Goal: Find specific page/section: Find specific page/section

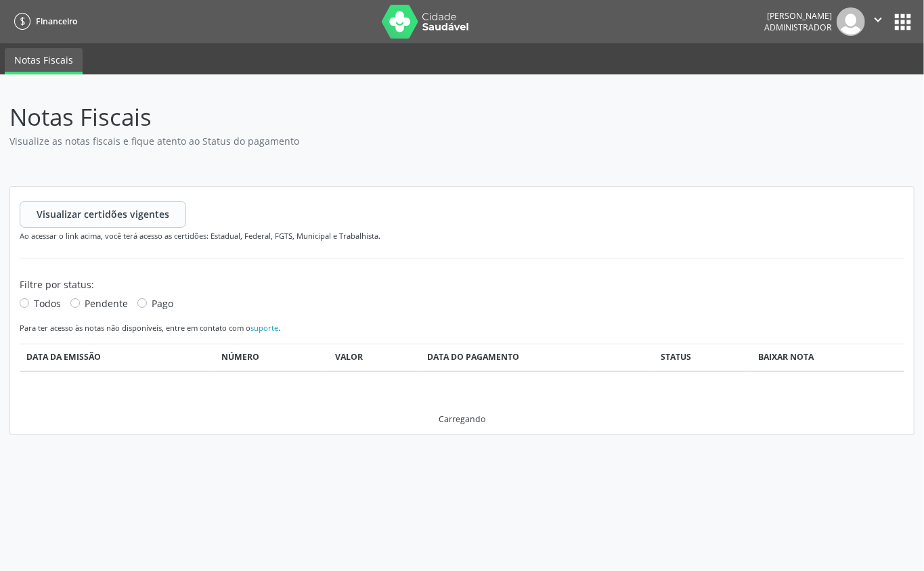
click at [895, 18] on button "apps" at bounding box center [903, 22] width 24 height 24
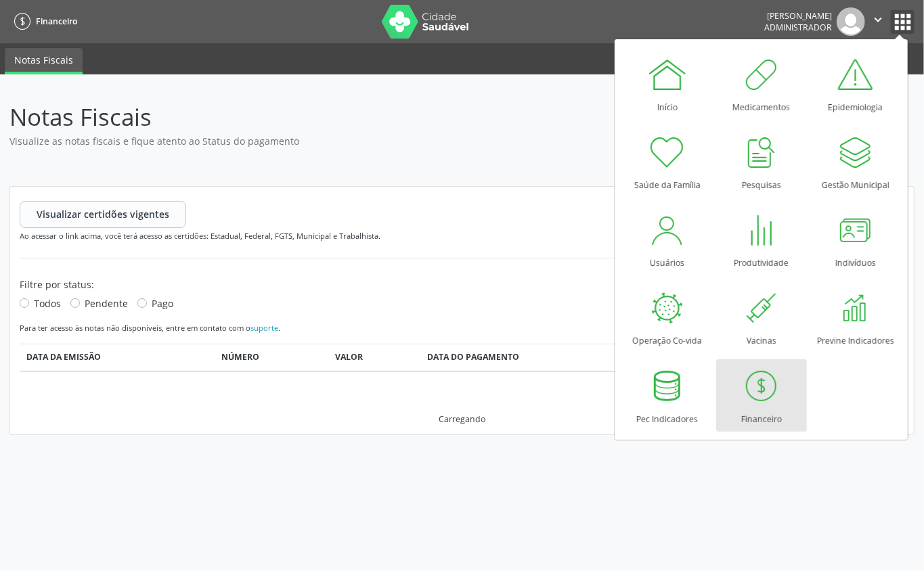
click at [880, 22] on icon "" at bounding box center [877, 19] width 15 height 15
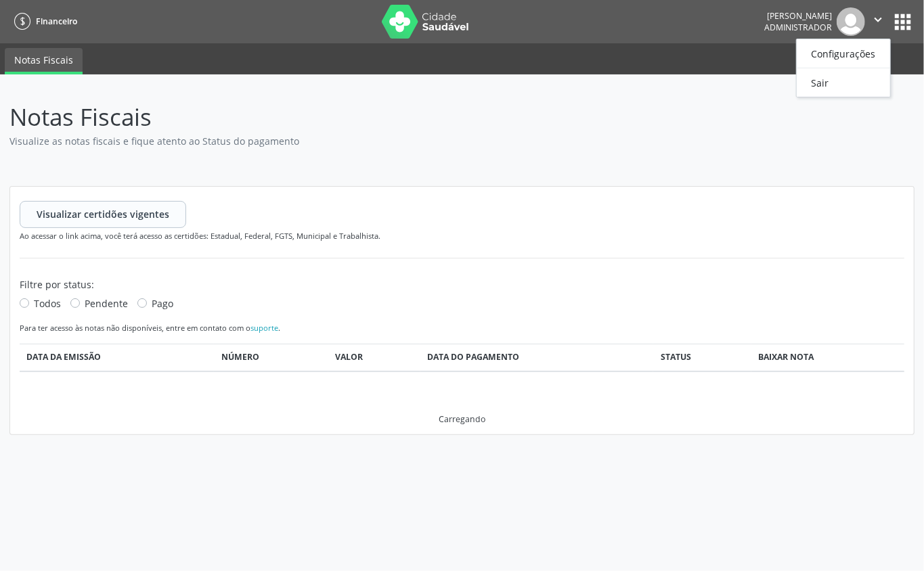
click at [906, 19] on button "apps" at bounding box center [903, 22] width 24 height 24
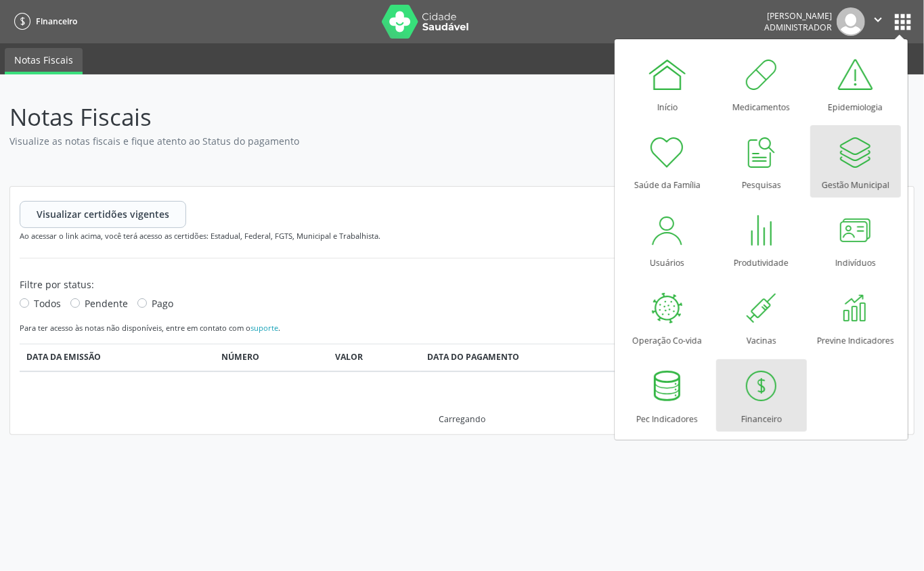
click at [835, 141] on div at bounding box center [855, 152] width 41 height 41
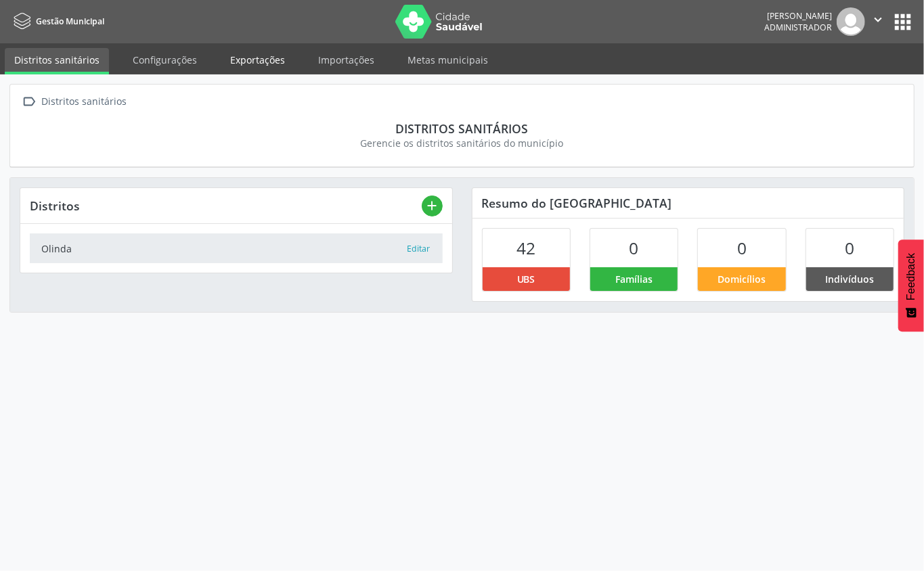
click at [271, 55] on link "Exportações" at bounding box center [258, 60] width 74 height 24
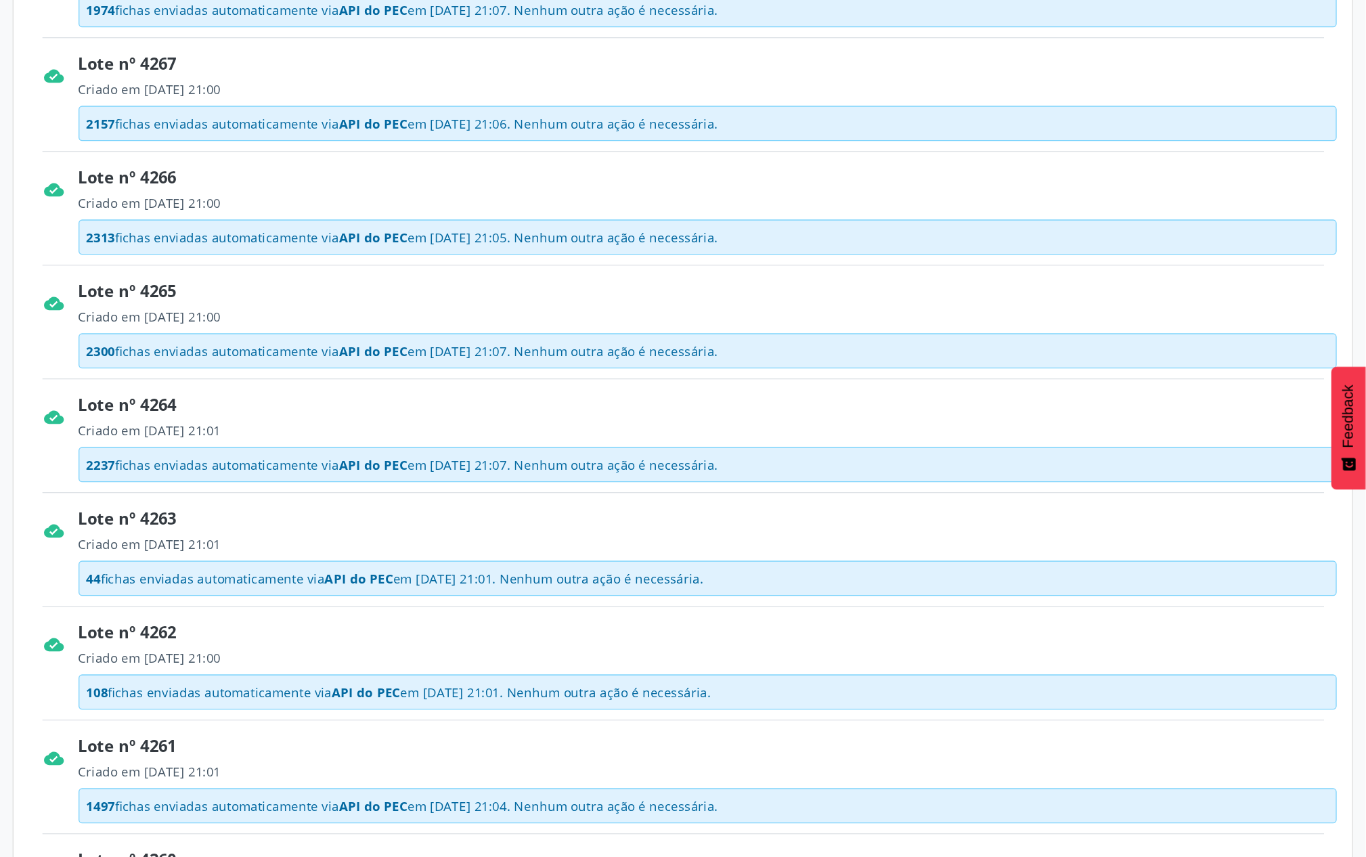
scroll to position [541, 0]
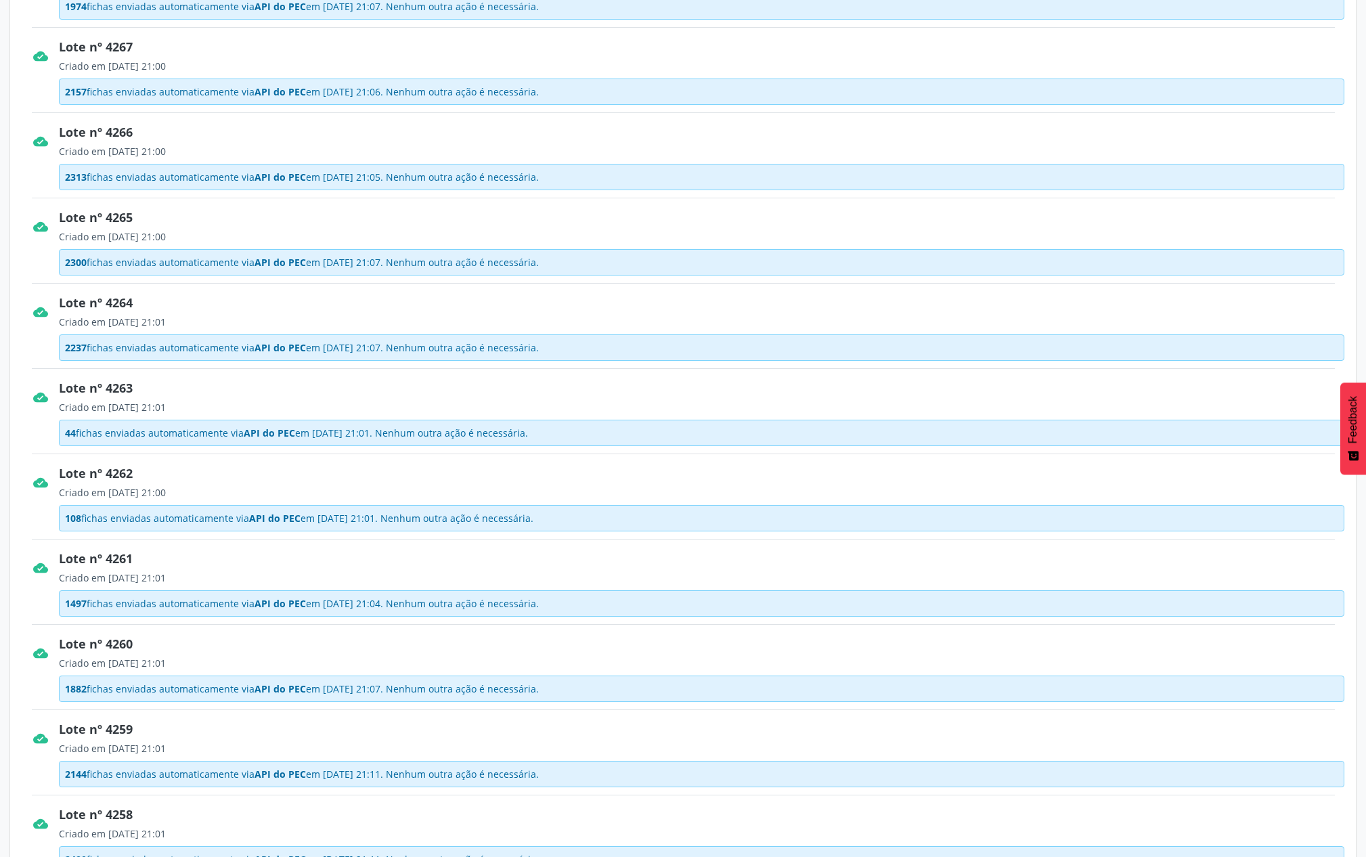
drag, startPoint x: 886, startPoint y: 0, endPoint x: 692, endPoint y: 403, distance: 447.7
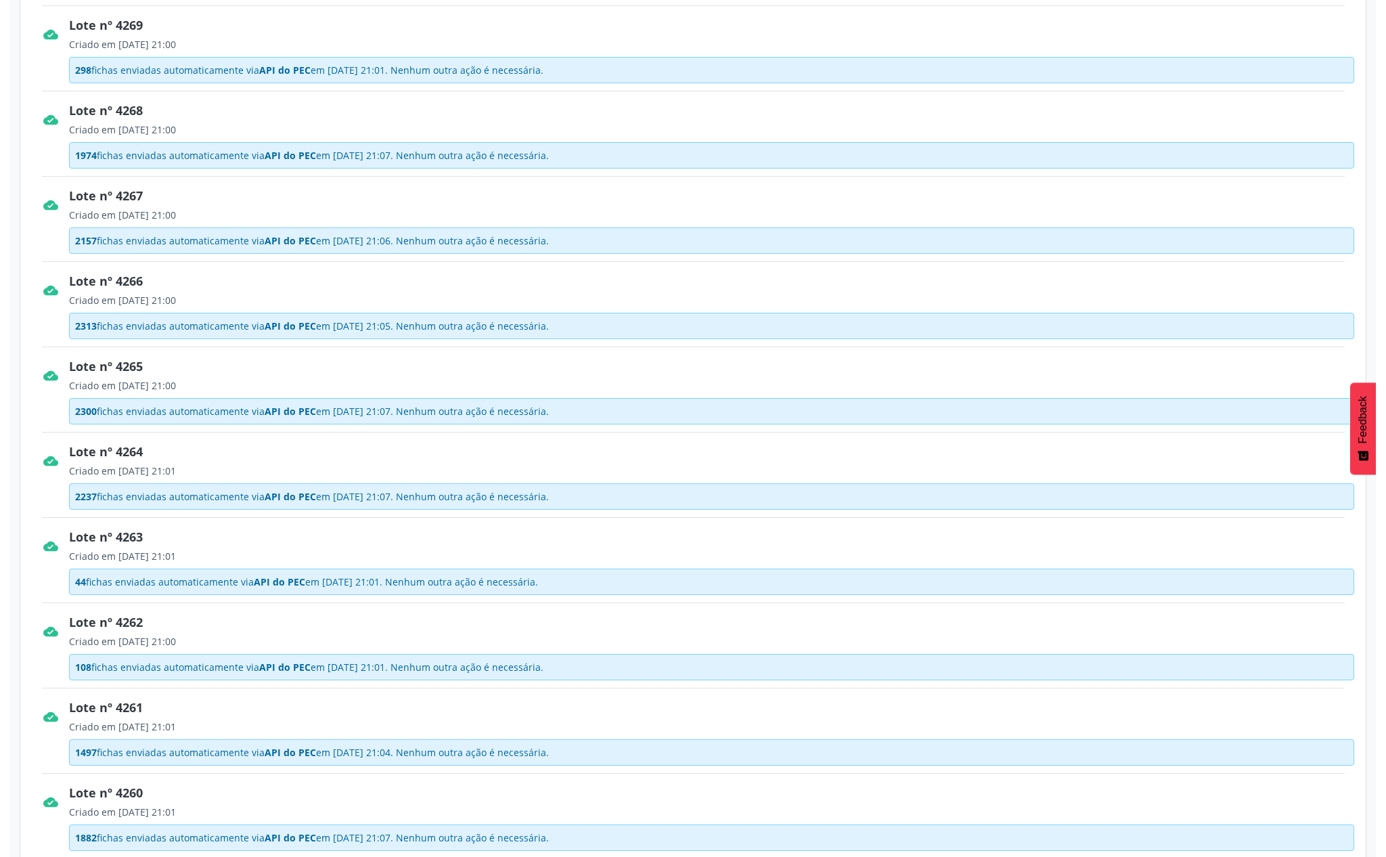
scroll to position [0, 0]
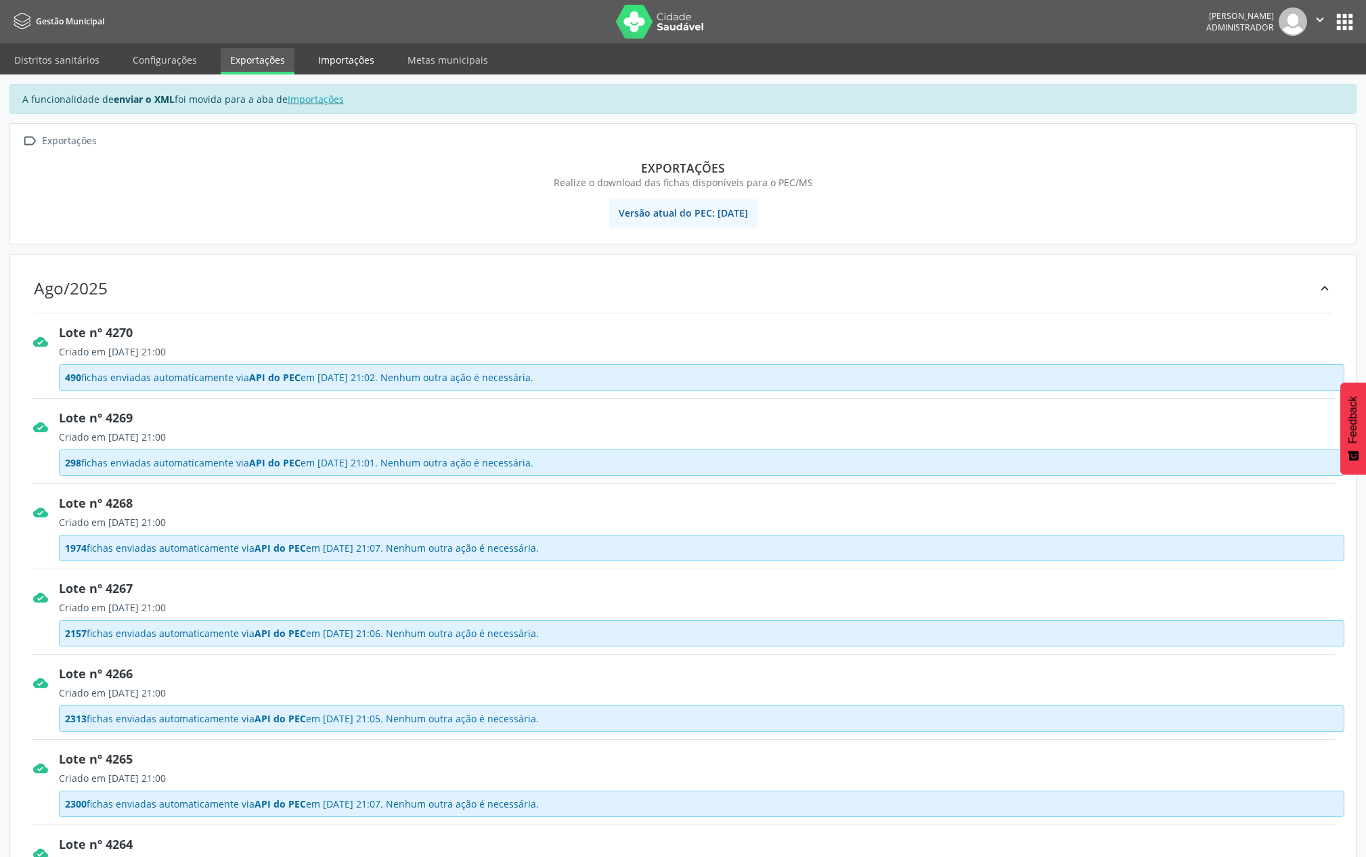
click at [352, 57] on link "Importações" at bounding box center [346, 60] width 75 height 24
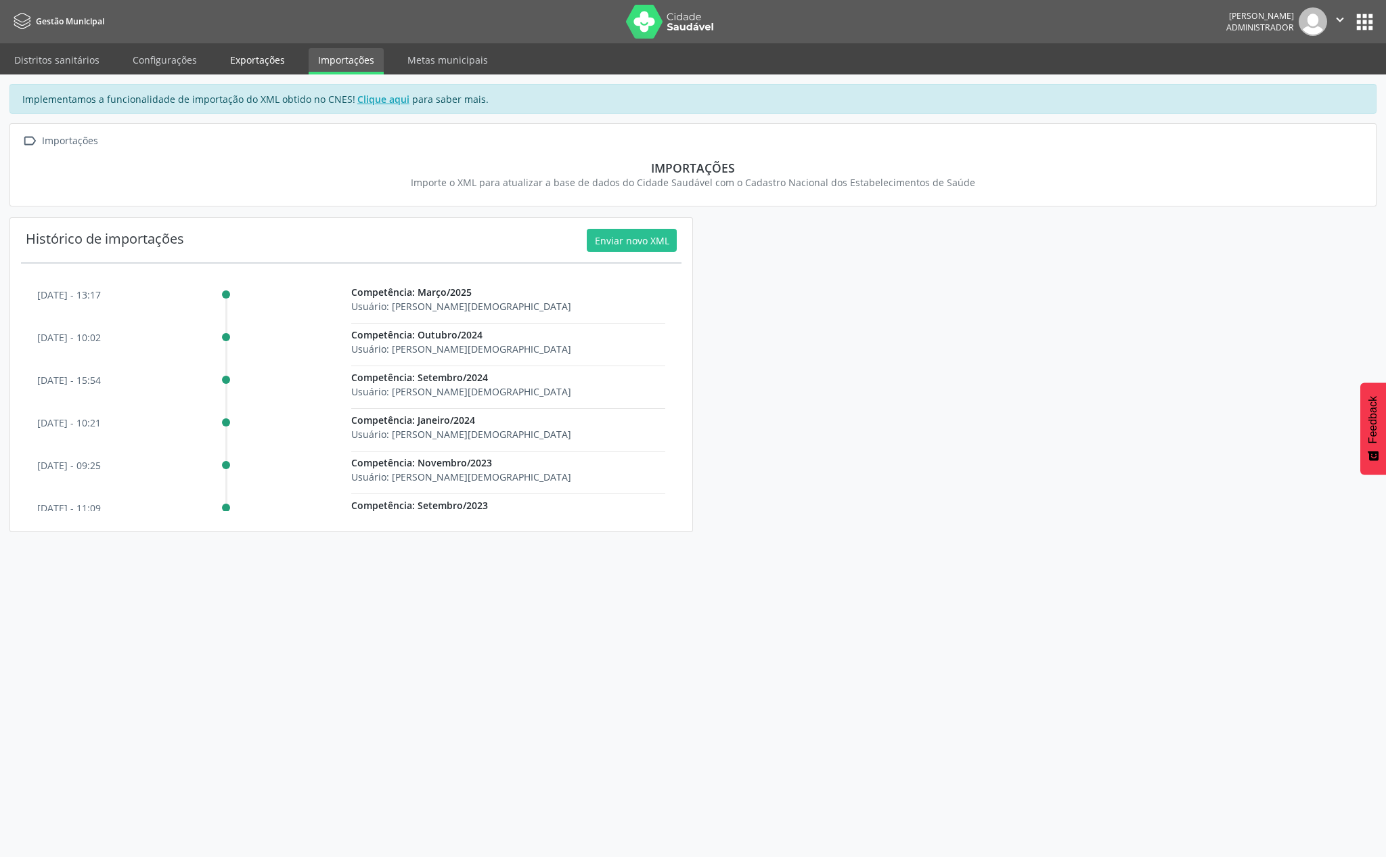
click at [265, 57] on link "Exportações" at bounding box center [258, 60] width 74 height 24
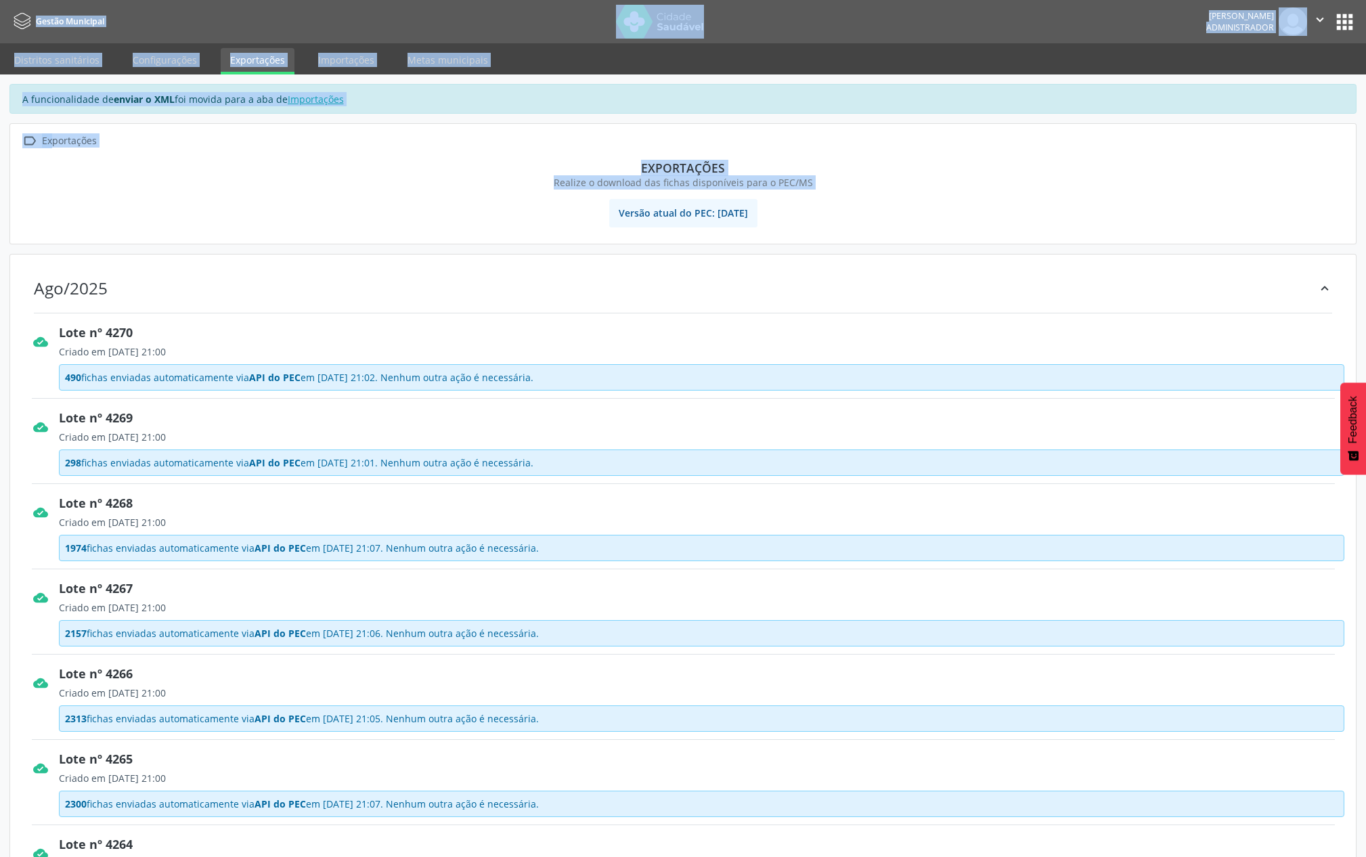
drag, startPoint x: 8, startPoint y: 12, endPoint x: 49, endPoint y: 246, distance: 237.7
click at [49, 246] on div "Gestão Municipal Andrea Cristina Magalhães Leal Administrador  Configurações S…" at bounding box center [683, 428] width 1366 height 857
click at [157, 190] on div "Realize o download das fichas disponíveis para o PEC/MS" at bounding box center [683, 182] width 1308 height 14
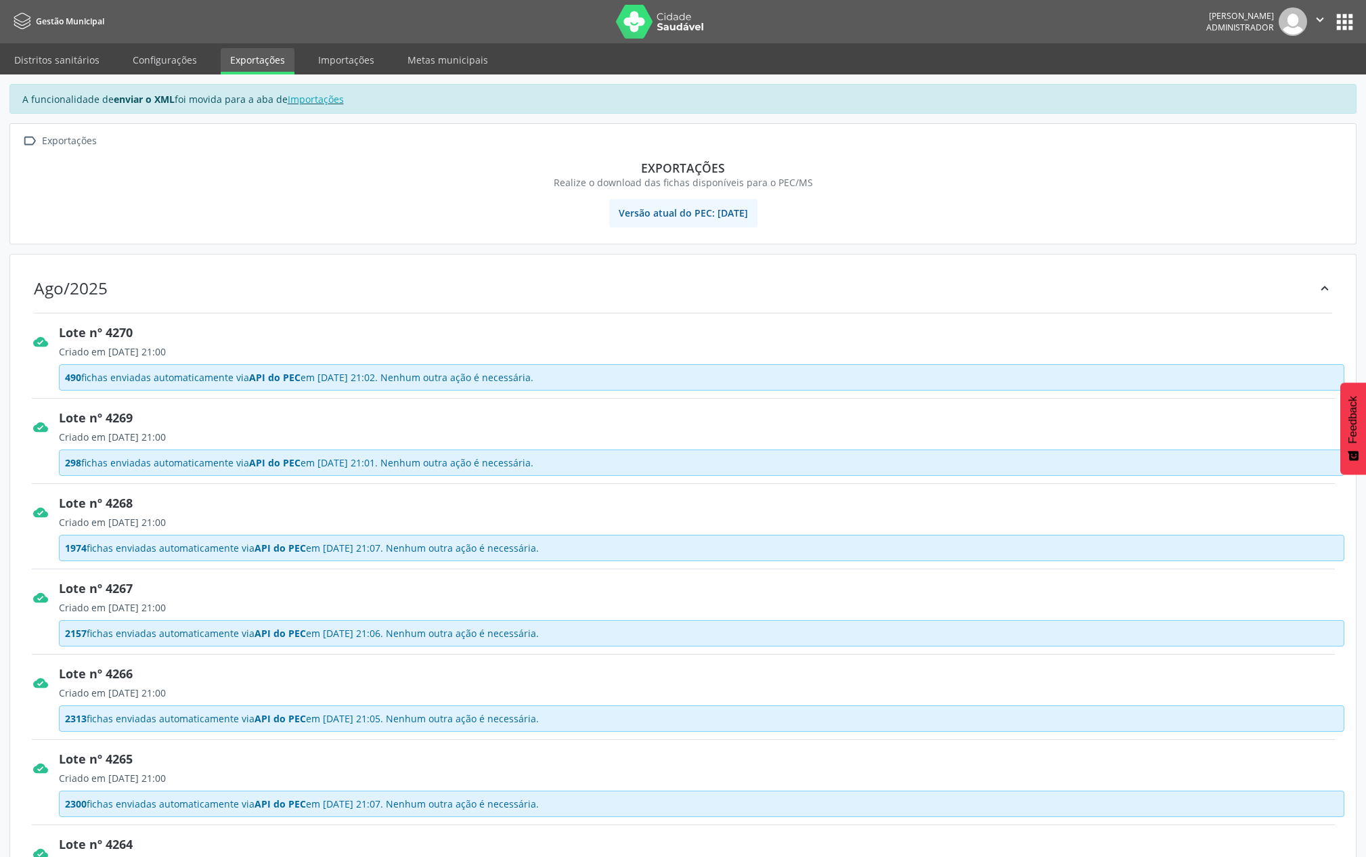
click at [76, 16] on span "Gestão Municipal" at bounding box center [70, 22] width 68 height 12
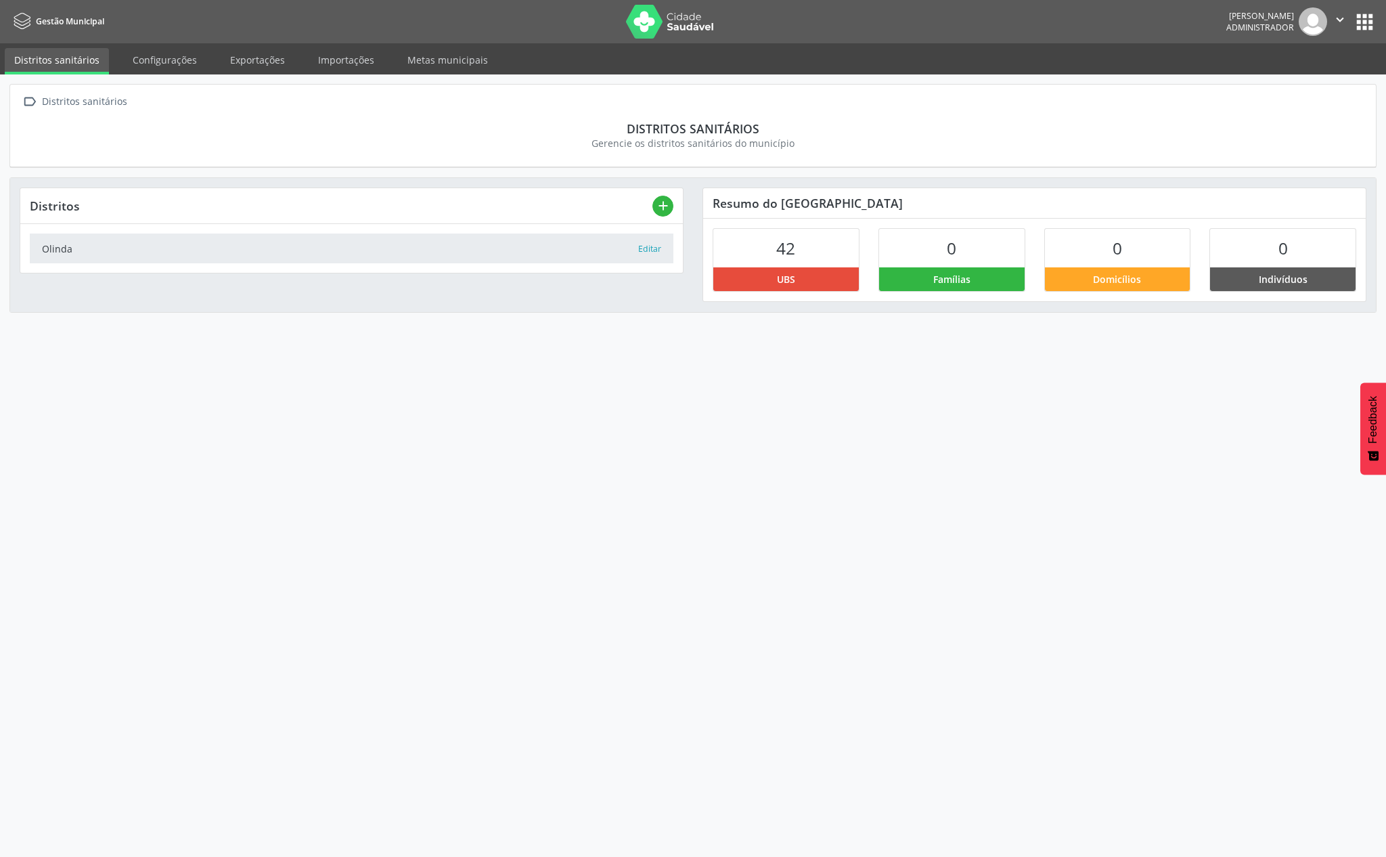
click at [634, 242] on link "Olinda Editar" at bounding box center [352, 248] width 644 height 29
click at [287, 62] on link "Exportações" at bounding box center [258, 60] width 74 height 24
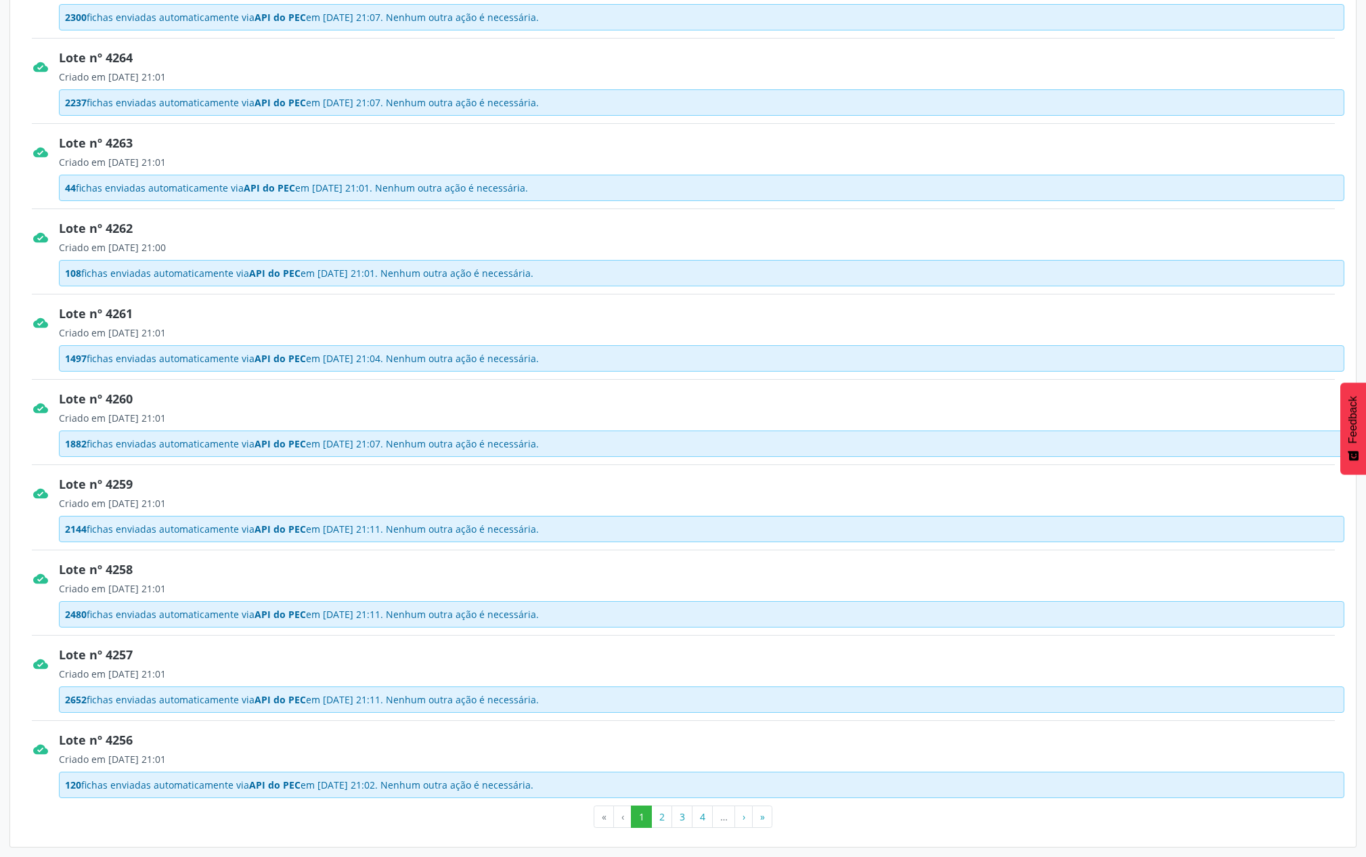
scroll to position [823, 0]
click at [663, 571] on button "2" at bounding box center [661, 816] width 21 height 23
click at [682, 571] on button "3" at bounding box center [681, 816] width 21 height 23
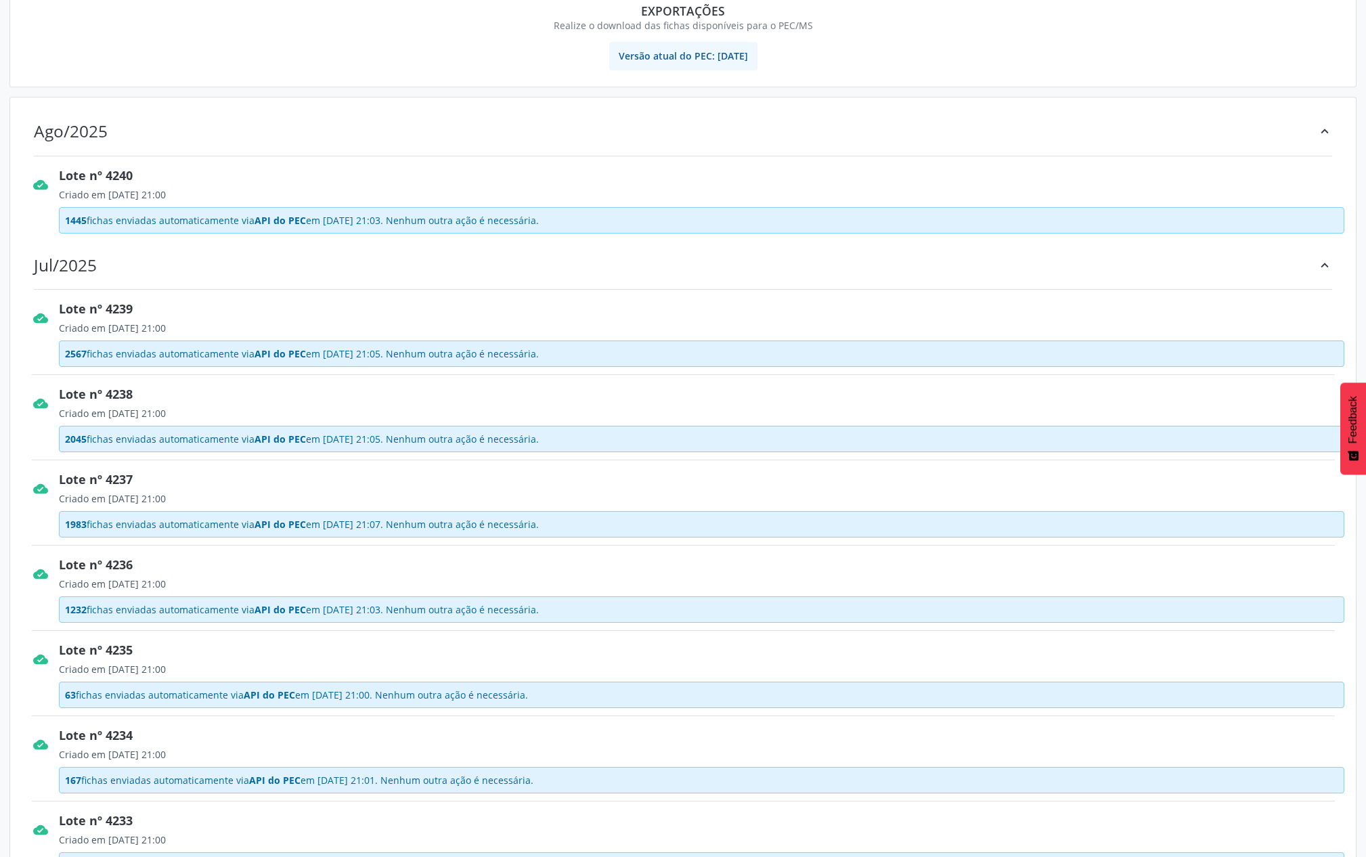
scroll to position [271, 0]
